Goal: Task Accomplishment & Management: Use online tool/utility

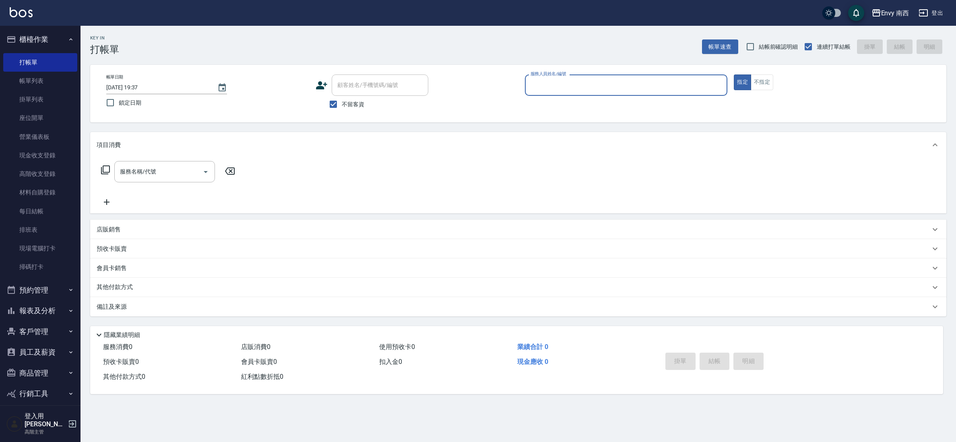
click at [649, 88] on input "服務人員姓名/編號" at bounding box center [627, 85] width 196 height 14
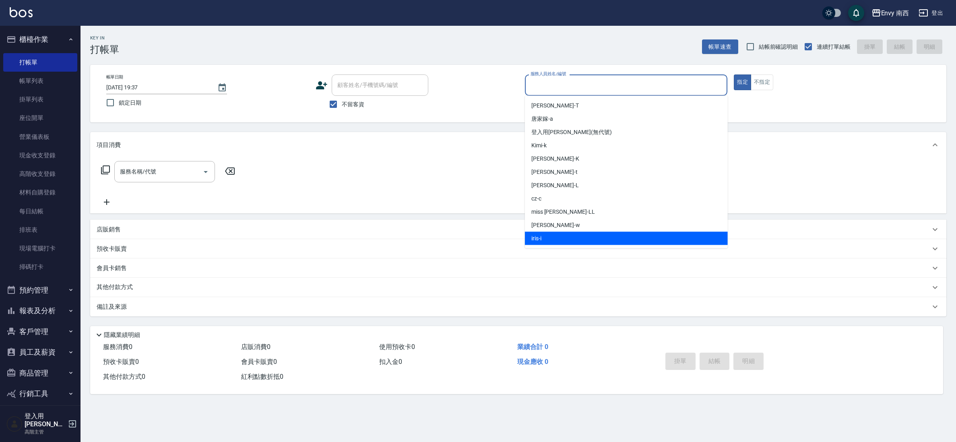
click at [559, 239] on div "iris -i" at bounding box center [626, 238] width 203 height 13
type input "iris-i"
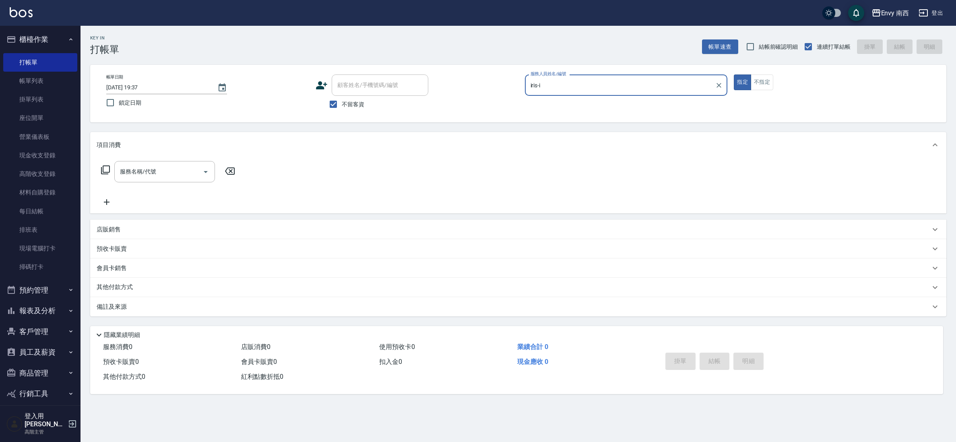
click at [146, 168] on div "服務名稱/代號 服務名稱/代號" at bounding box center [164, 171] width 101 height 21
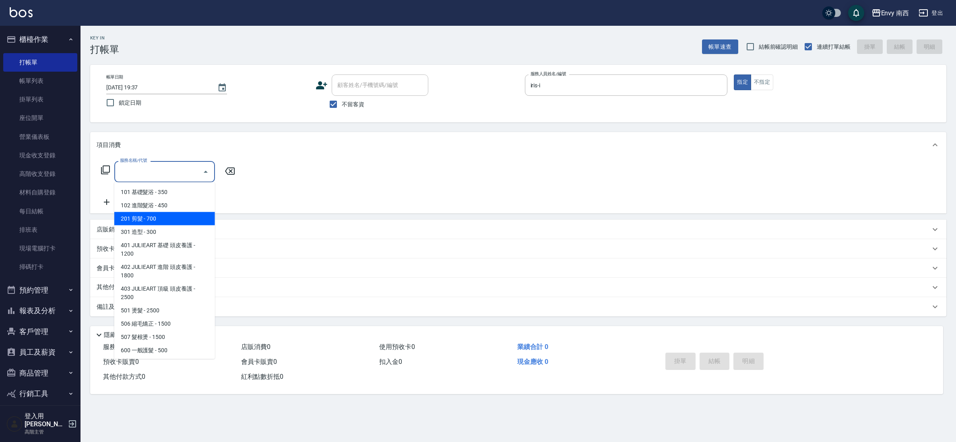
click at [162, 223] on span "201 剪髮 - 700" at bounding box center [164, 218] width 101 height 13
type input "201 剪髮(201)"
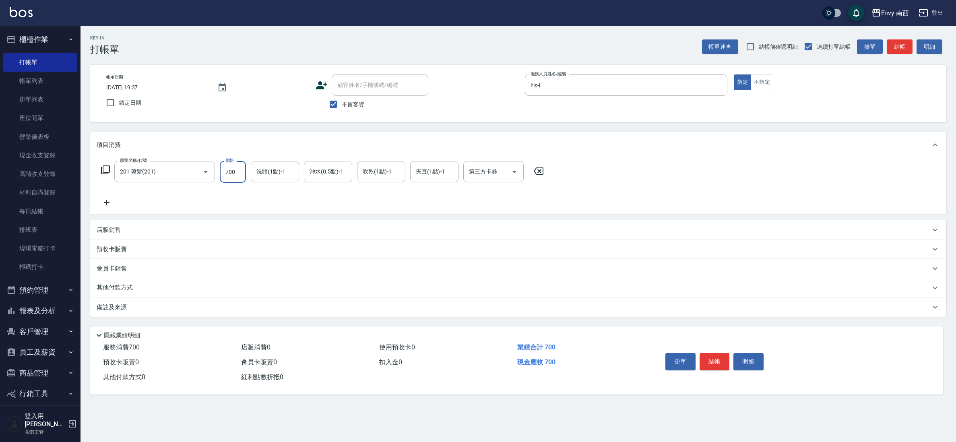
click at [237, 174] on input "700" at bounding box center [233, 172] width 26 height 22
type input "400"
click at [722, 360] on button "結帳" at bounding box center [715, 361] width 30 height 17
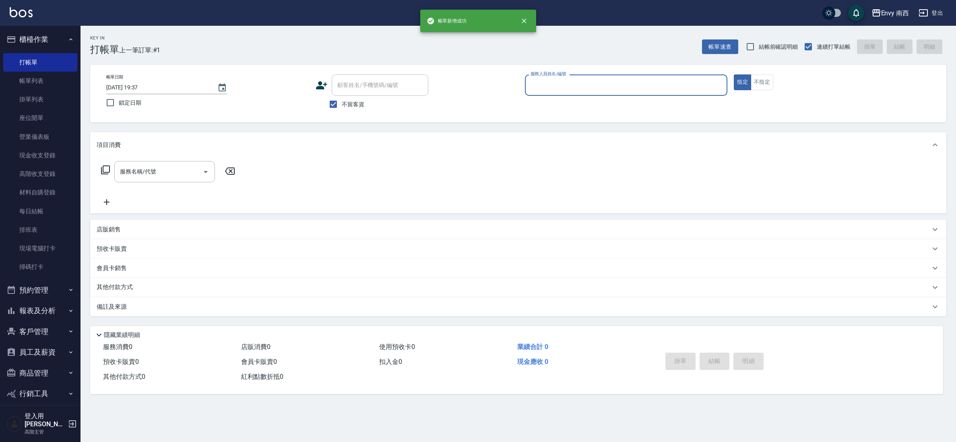
click at [601, 85] on input "服務人員姓名/編號" at bounding box center [627, 85] width 196 height 14
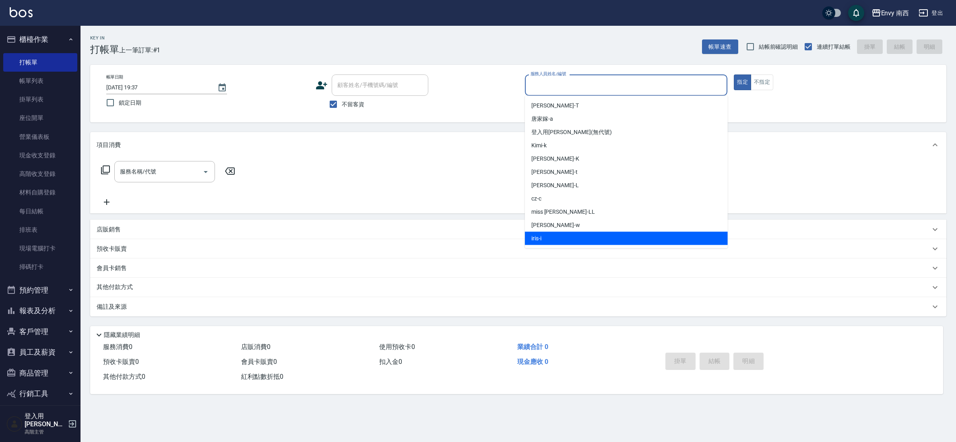
click at [579, 232] on div "iris -i" at bounding box center [626, 238] width 203 height 13
type input "iris-i"
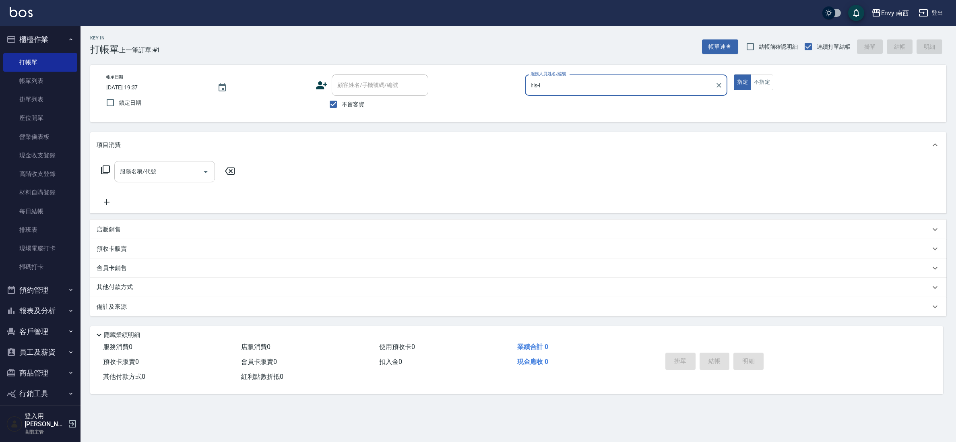
click at [136, 176] on input "服務名稱/代號" at bounding box center [158, 172] width 81 height 14
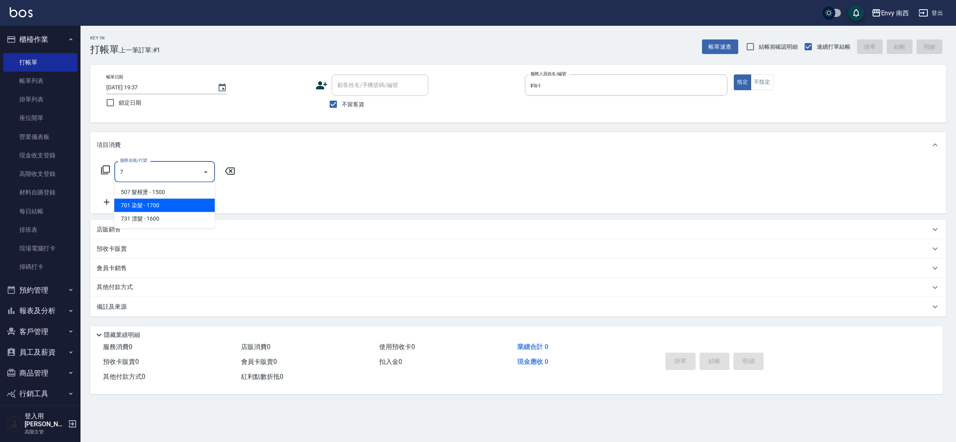
click at [162, 205] on span "701 染髮 - 1700" at bounding box center [164, 205] width 101 height 13
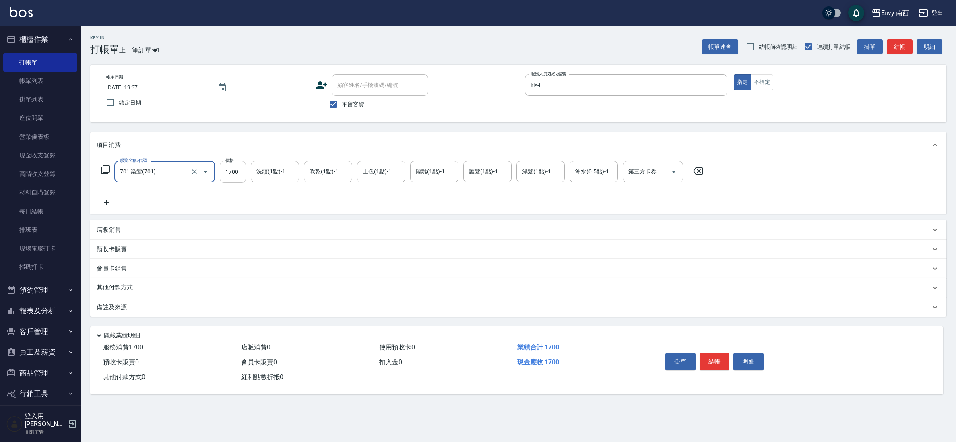
type input "701 染髮(701)"
click at [242, 178] on input "1700" at bounding box center [233, 172] width 26 height 22
type input "2000"
click at [132, 281] on div "其他付款方式" at bounding box center [518, 287] width 856 height 19
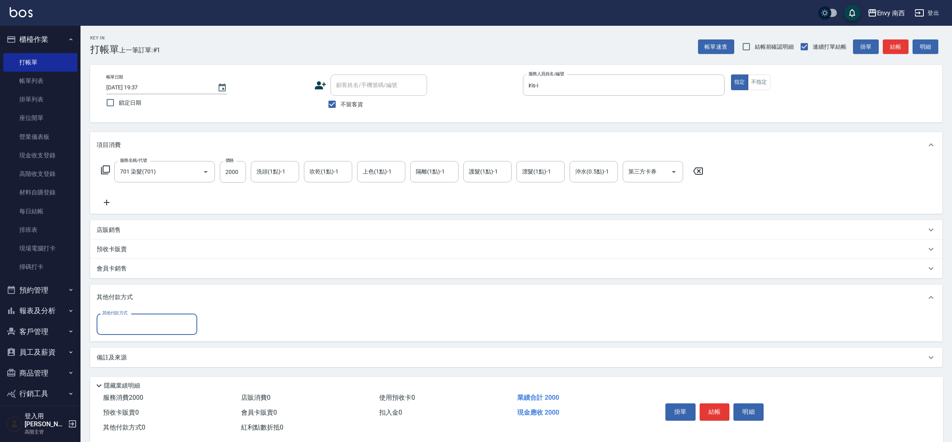
click at [144, 330] on input "其他付款方式" at bounding box center [146, 324] width 93 height 14
click at [144, 394] on span "轉帳" at bounding box center [147, 398] width 101 height 13
type input "轉帳"
click at [220, 320] on input "0" at bounding box center [232, 325] width 60 height 22
type input "2000"
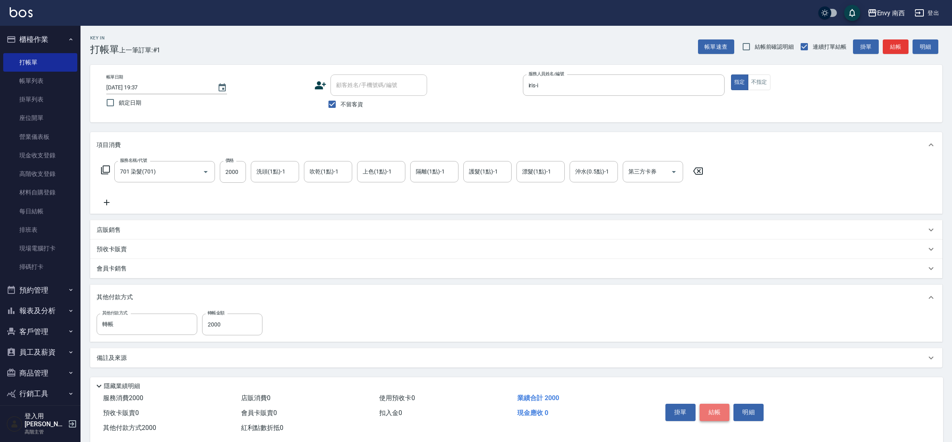
click at [714, 417] on button "結帳" at bounding box center [715, 412] width 30 height 17
type input "[DATE] 19:38"
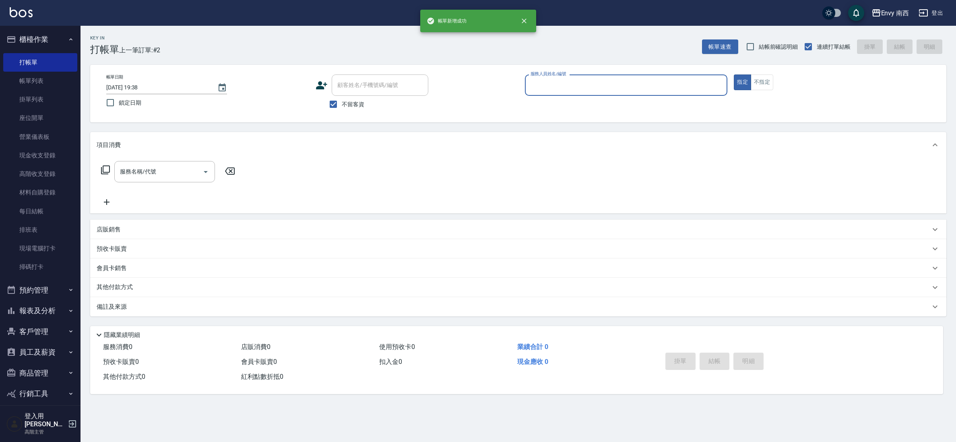
click at [584, 76] on div "服務人員姓名/編號" at bounding box center [626, 84] width 203 height 21
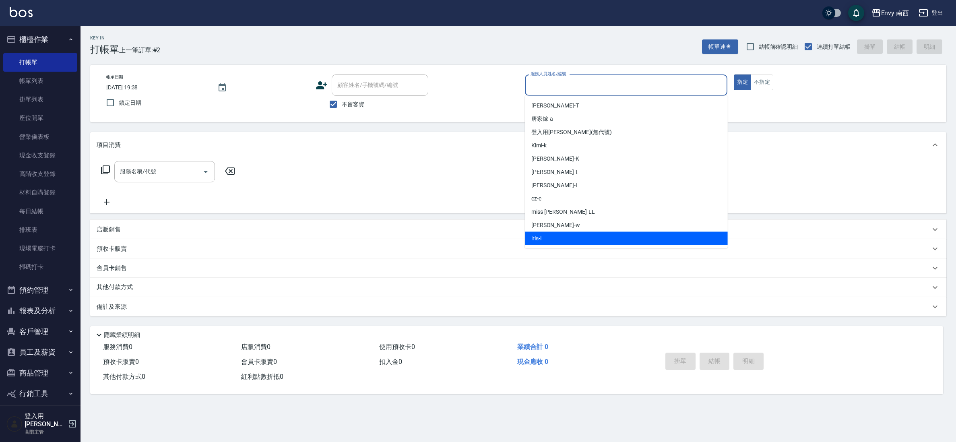
click at [574, 242] on div "iris -i" at bounding box center [626, 238] width 203 height 13
type input "iris-i"
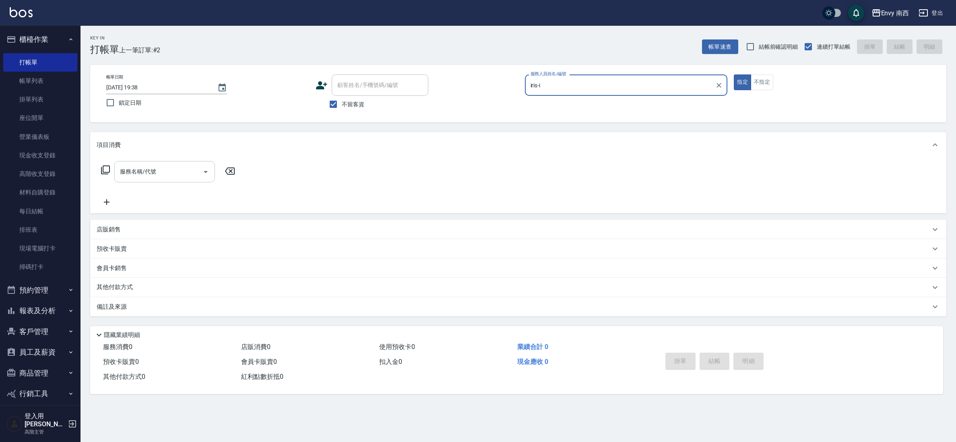
click at [168, 164] on div "服務名稱/代號" at bounding box center [164, 171] width 101 height 21
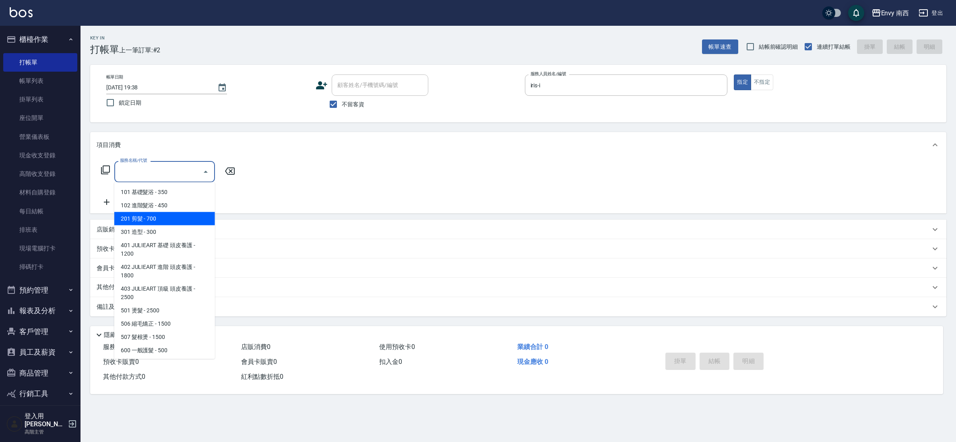
click at [161, 219] on span "201 剪髮 - 700" at bounding box center [164, 218] width 101 height 13
type input "201 剪髮(201)"
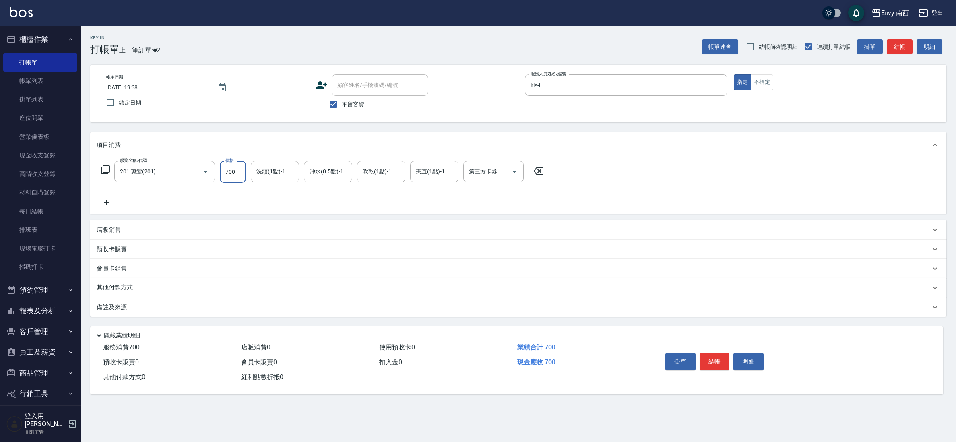
click at [246, 166] on input "700" at bounding box center [233, 172] width 26 height 22
click at [235, 174] on input "700" at bounding box center [233, 172] width 26 height 22
click at [236, 174] on input "700" at bounding box center [233, 172] width 26 height 22
type input "400"
click at [707, 361] on button "結帳" at bounding box center [715, 361] width 30 height 17
